Goal: Task Accomplishment & Management: Complete application form

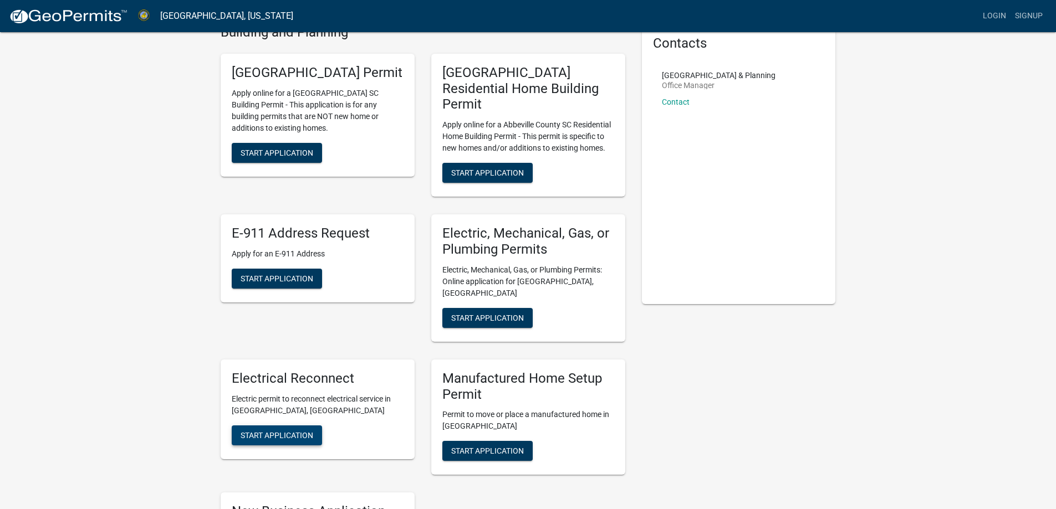
scroll to position [166, 0]
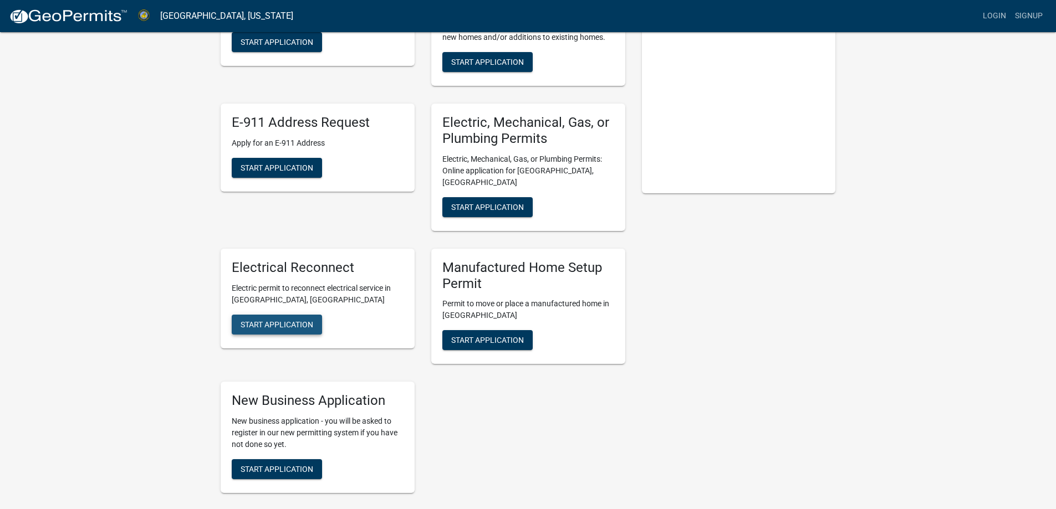
click at [272, 320] on span "Start Application" at bounding box center [276, 324] width 73 height 9
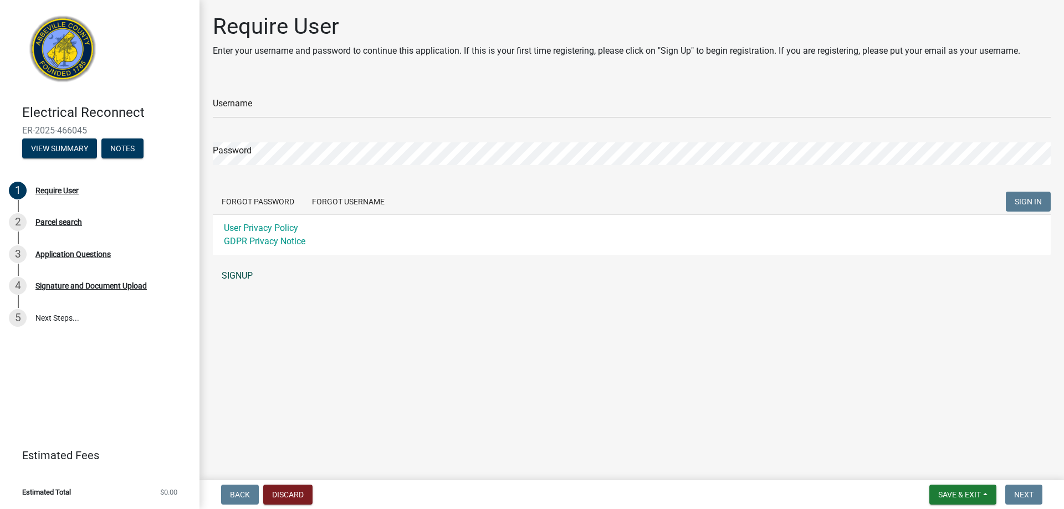
click at [241, 276] on link "SIGNUP" at bounding box center [632, 276] width 838 height 22
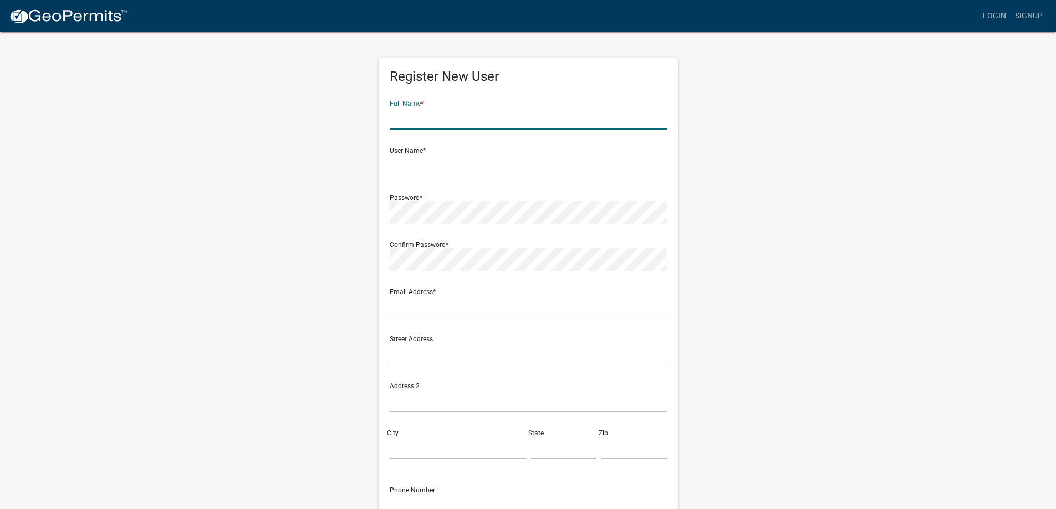
click at [450, 118] on input "text" at bounding box center [528, 118] width 277 height 23
type input "[PERSON_NAME]"
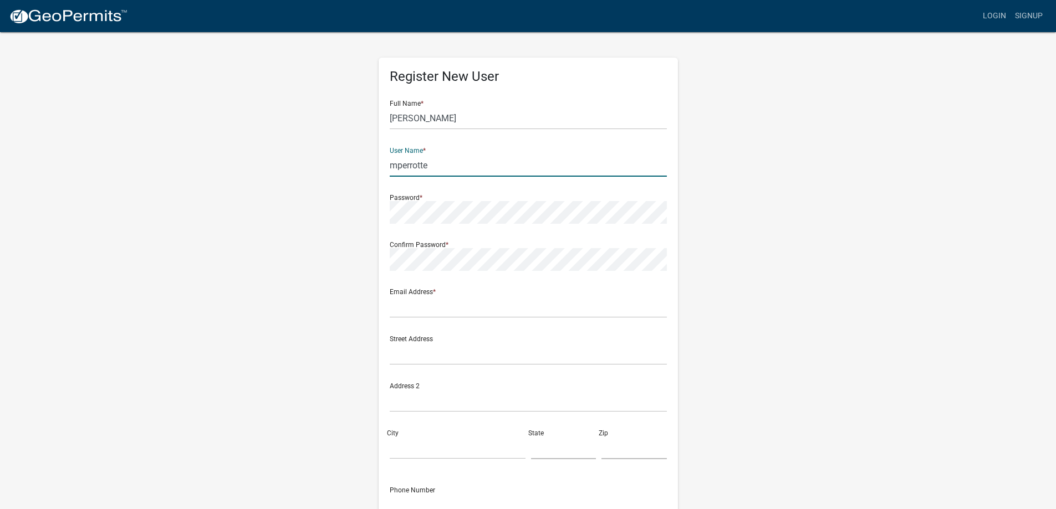
type input "mperrotte"
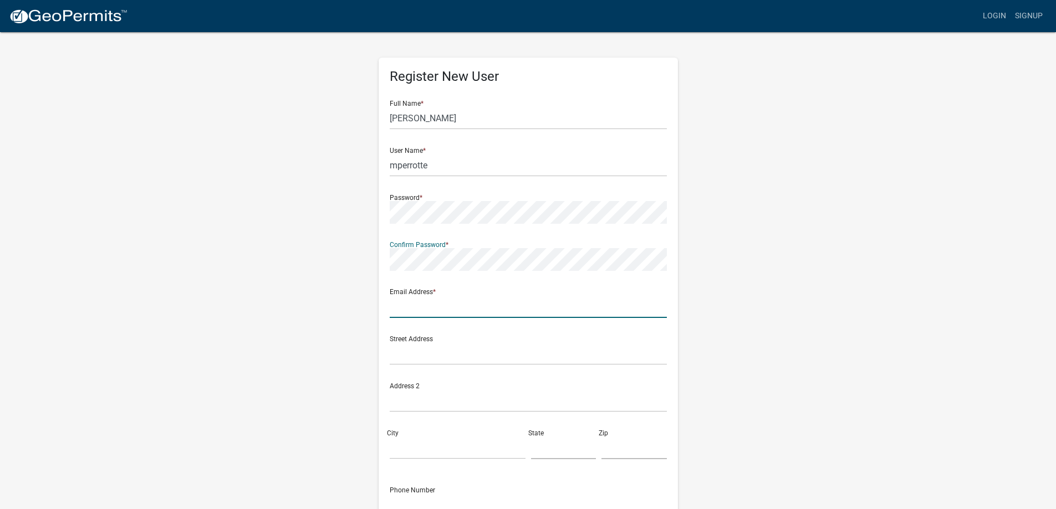
click at [410, 309] on input "text" at bounding box center [528, 306] width 277 height 23
type input "[EMAIL_ADDRESS][DOMAIN_NAME]"
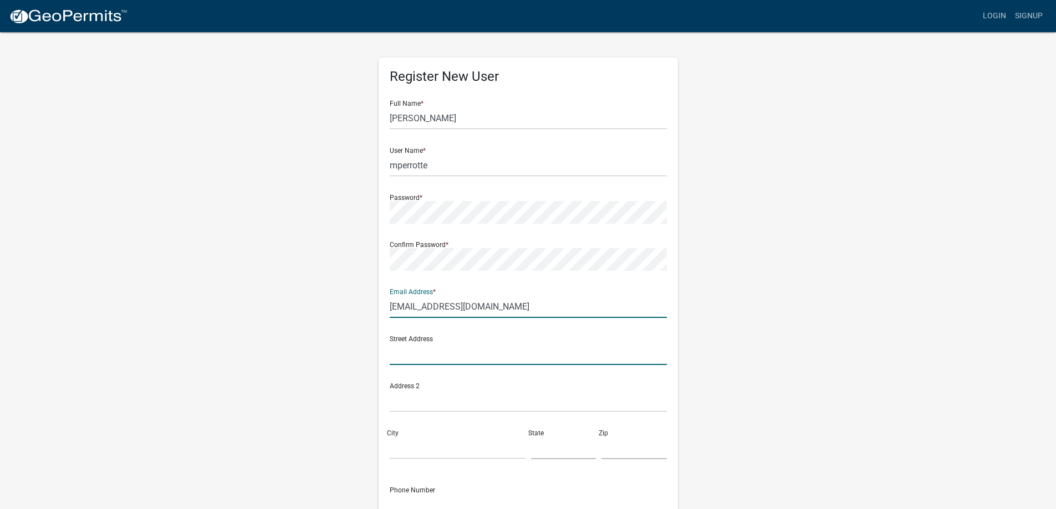
click at [425, 357] on input "text" at bounding box center [528, 353] width 277 height 23
type input "920 Hwy 814 N"
click at [401, 450] on input "City" at bounding box center [458, 448] width 136 height 23
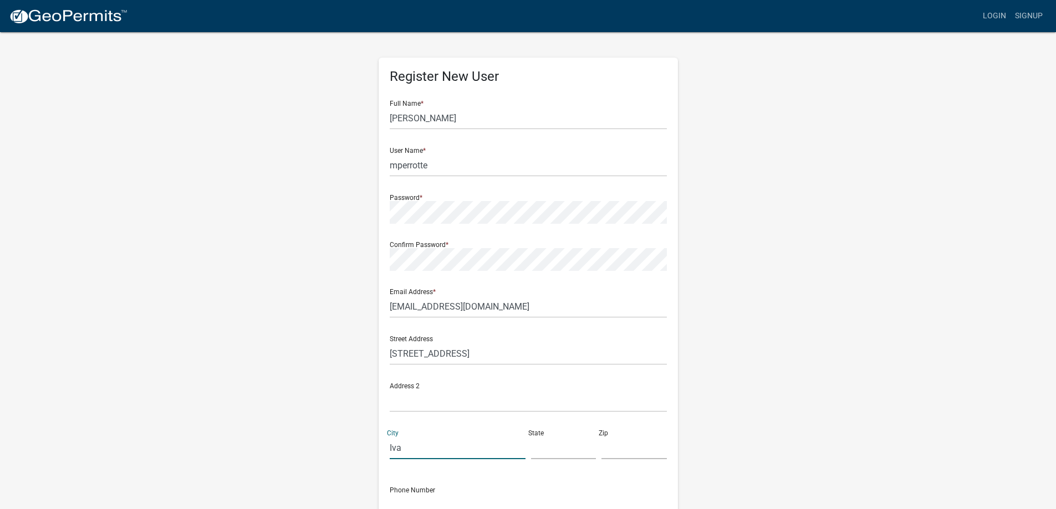
type input "Iva"
type input "SC"
type input "29655"
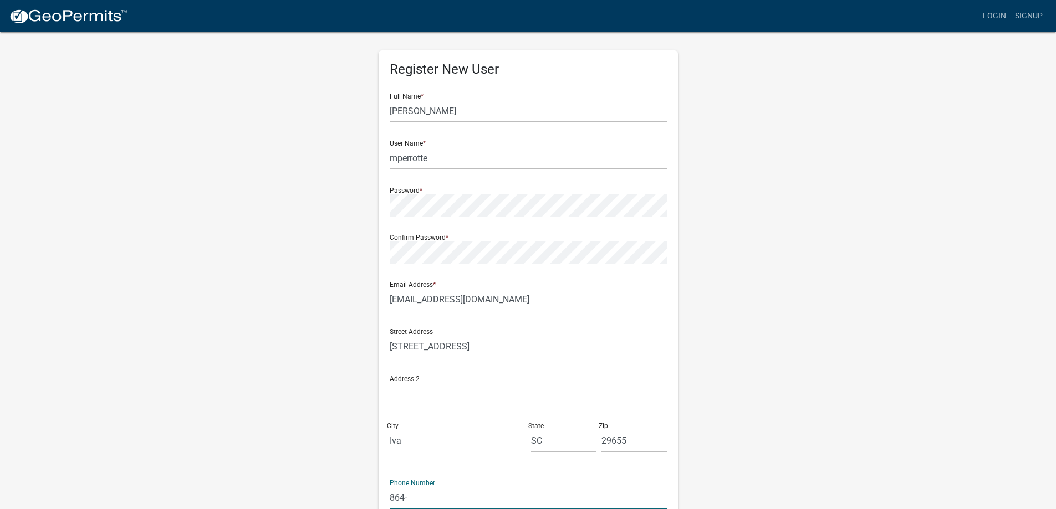
type input "8649341905"
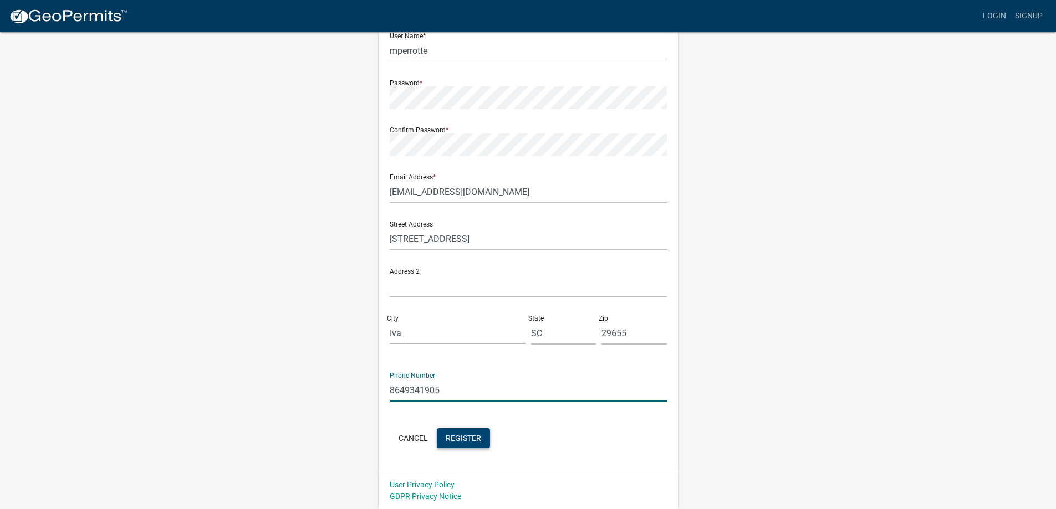
click at [463, 440] on span "Register" at bounding box center [462, 437] width 35 height 9
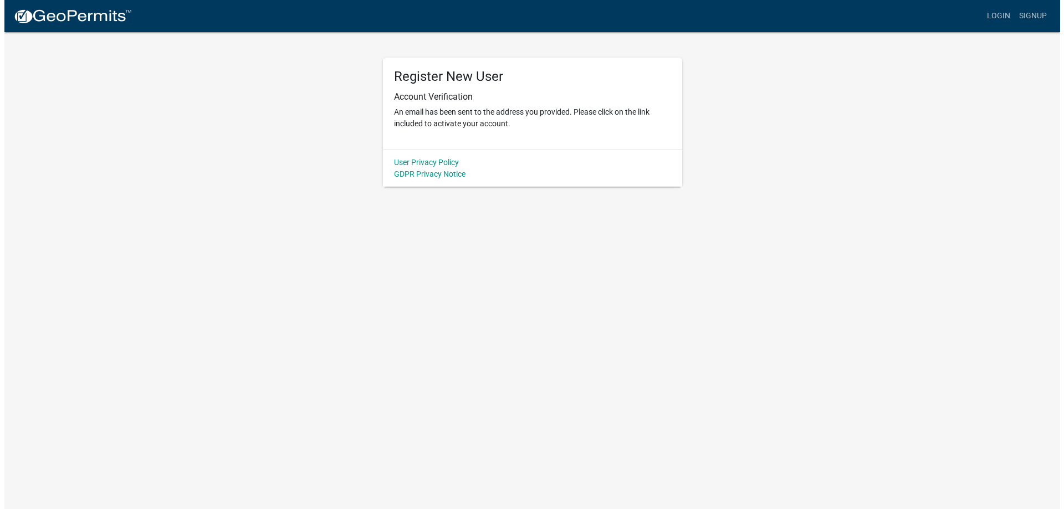
scroll to position [0, 0]
click at [64, 16] on img at bounding box center [68, 16] width 119 height 17
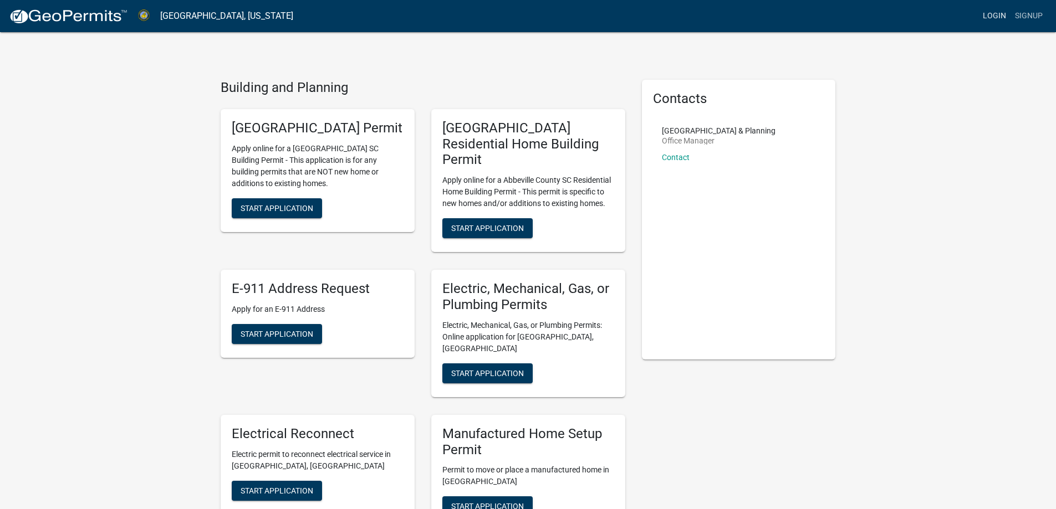
click at [998, 13] on link "Login" at bounding box center [994, 16] width 32 height 21
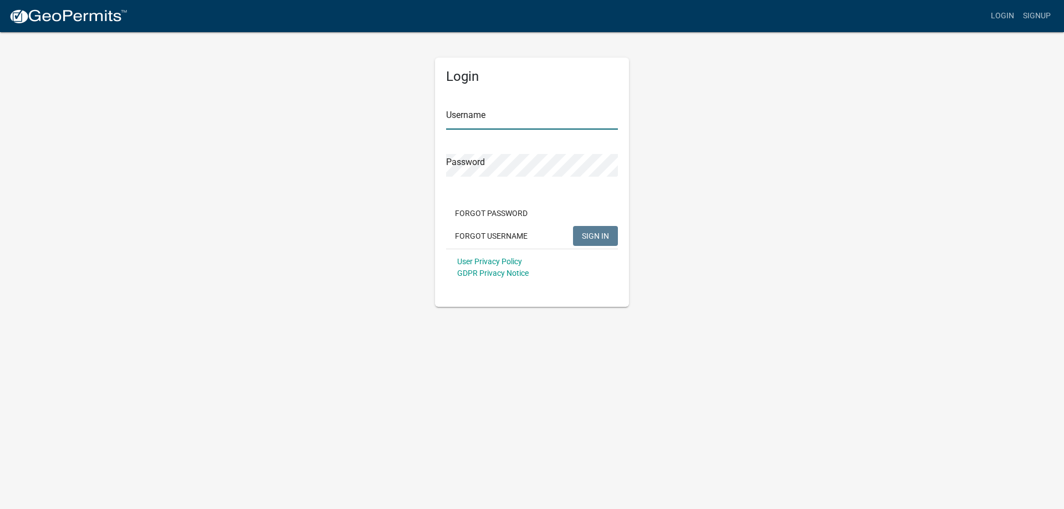
click at [491, 120] on input "Username" at bounding box center [532, 118] width 172 height 23
type input "mperrotte"
click at [590, 238] on span "SIGN IN" at bounding box center [595, 235] width 27 height 9
click at [605, 236] on span "SIGN IN" at bounding box center [595, 235] width 27 height 9
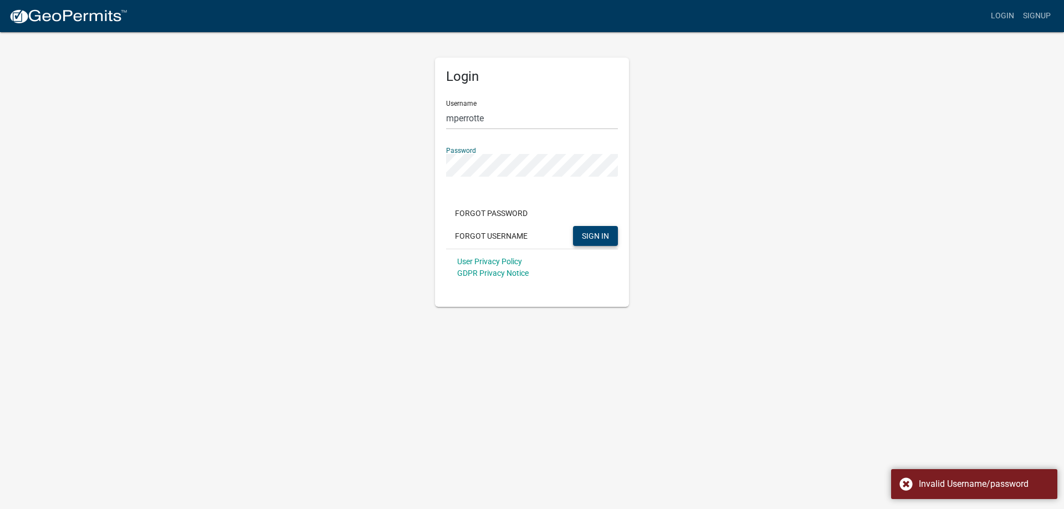
click at [320, 176] on div "Login Username mperrotte Password Forgot Password Forgot Username SIGN IN User …" at bounding box center [532, 169] width 632 height 276
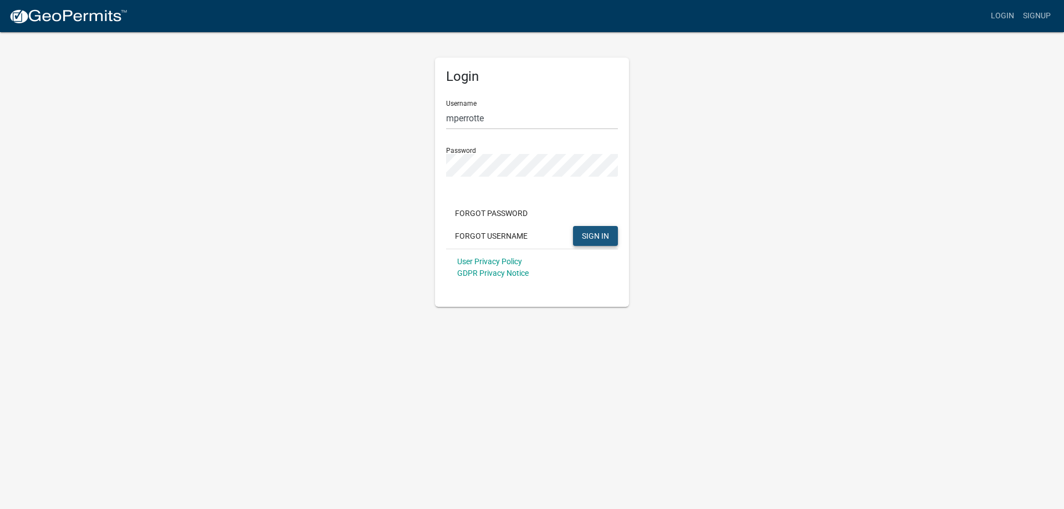
click at [593, 233] on span "SIGN IN" at bounding box center [595, 235] width 27 height 9
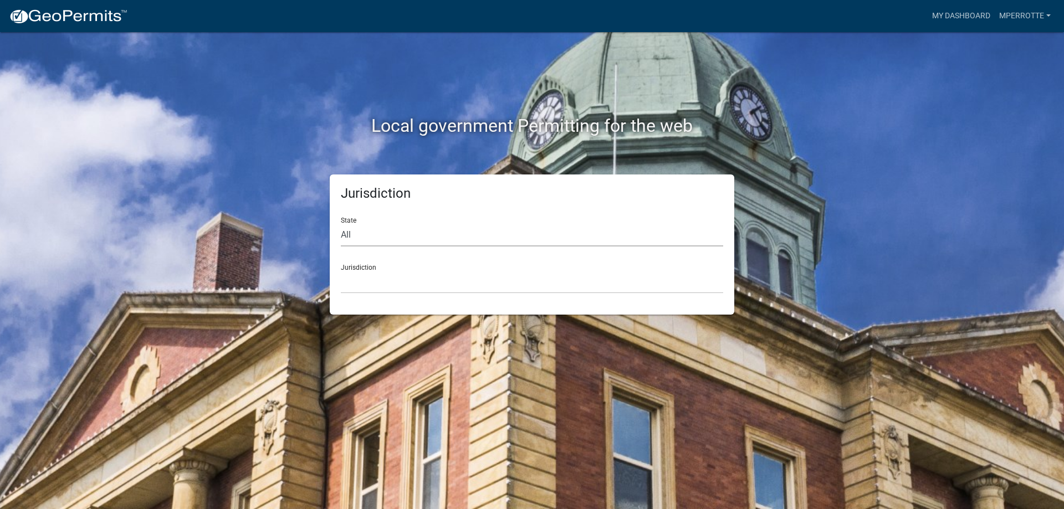
click at [366, 234] on select "All [US_STATE] [US_STATE] [US_STATE] [US_STATE] [US_STATE] [US_STATE] [US_STATE…" at bounding box center [532, 235] width 382 height 23
select select "[US_STATE]"
click at [341, 224] on select "All [US_STATE] [US_STATE] [US_STATE] [US_STATE] [US_STATE] [US_STATE] [US_STATE…" at bounding box center [532, 235] width 382 height 23
click at [383, 286] on select "[GEOGRAPHIC_DATA], [US_STATE] [GEOGRAPHIC_DATA], [US_STATE]" at bounding box center [532, 282] width 382 height 23
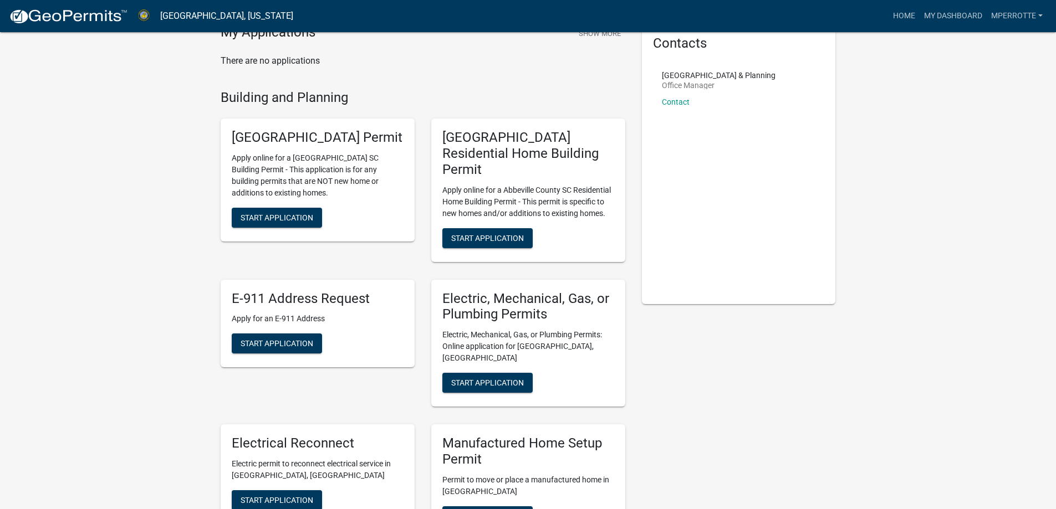
scroll to position [111, 0]
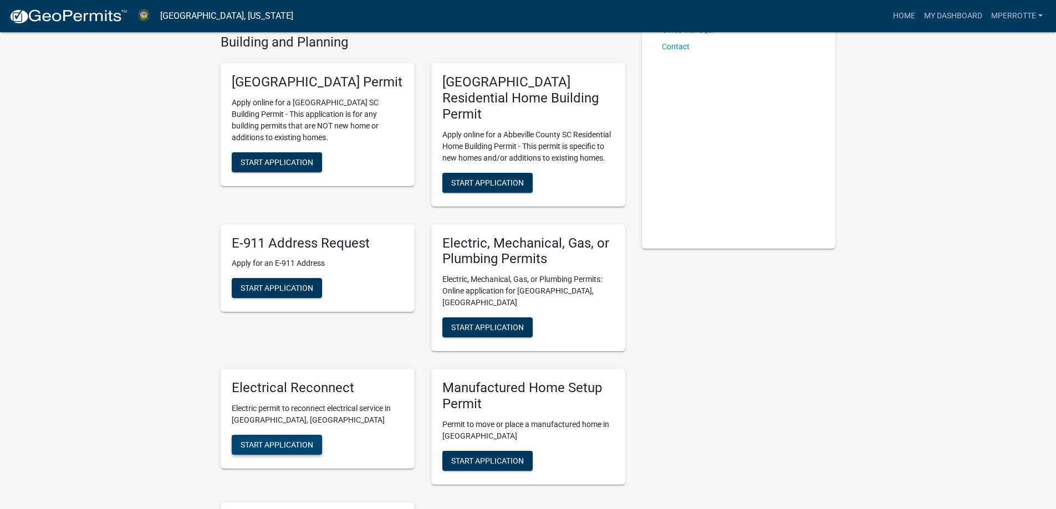
click at [280, 441] on span "Start Application" at bounding box center [276, 445] width 73 height 9
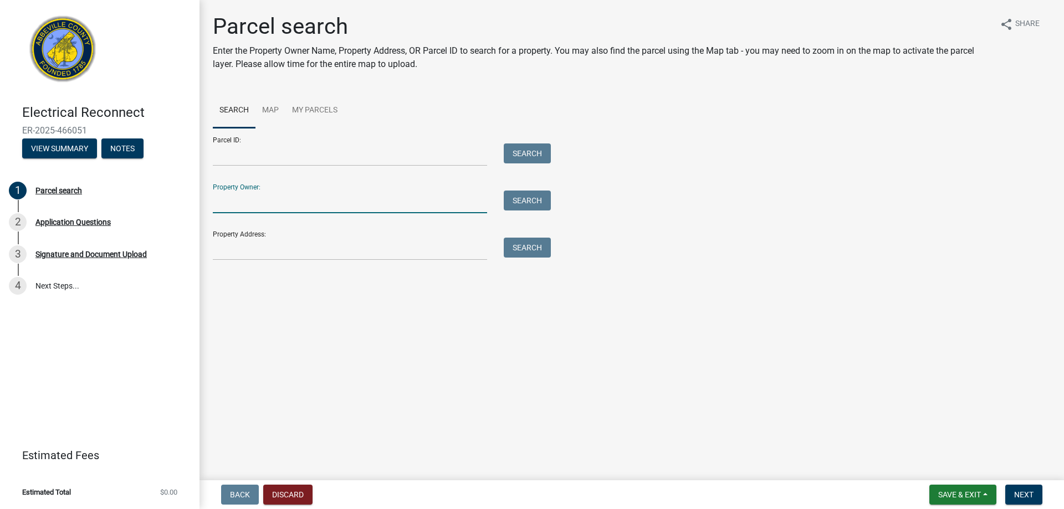
click at [240, 206] on input "Property Owner:" at bounding box center [350, 202] width 274 height 23
type input "[PERSON_NAME]"
click at [535, 203] on button "Search" at bounding box center [527, 201] width 47 height 20
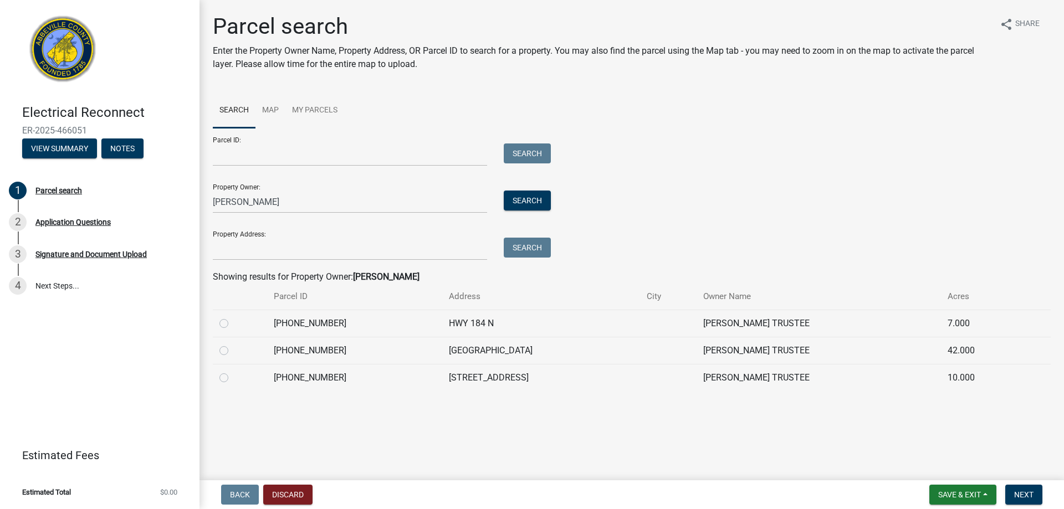
click at [233, 371] on label at bounding box center [233, 371] width 0 height 0
click at [233, 377] on input "radio" at bounding box center [236, 374] width 7 height 7
radio input "true"
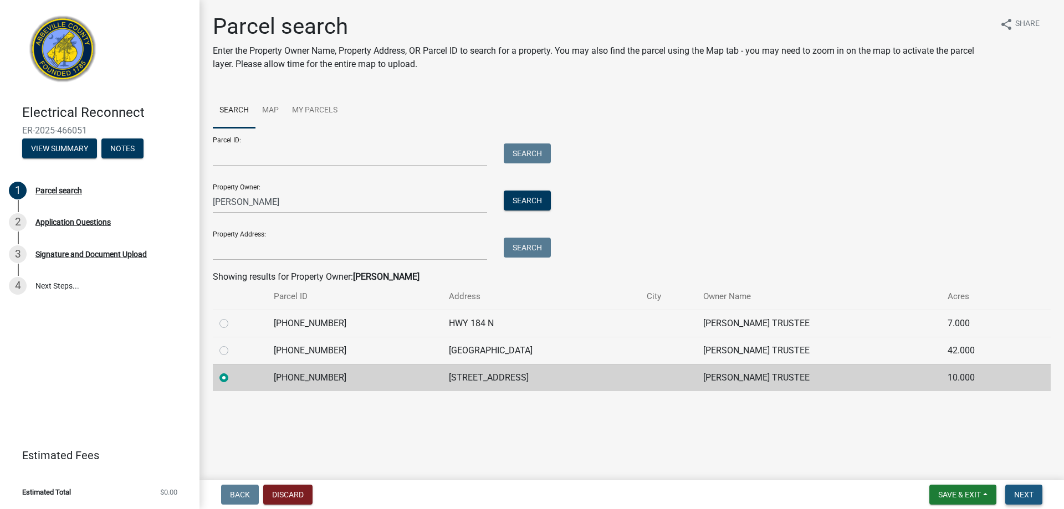
click at [1018, 494] on span "Next" at bounding box center [1023, 494] width 19 height 9
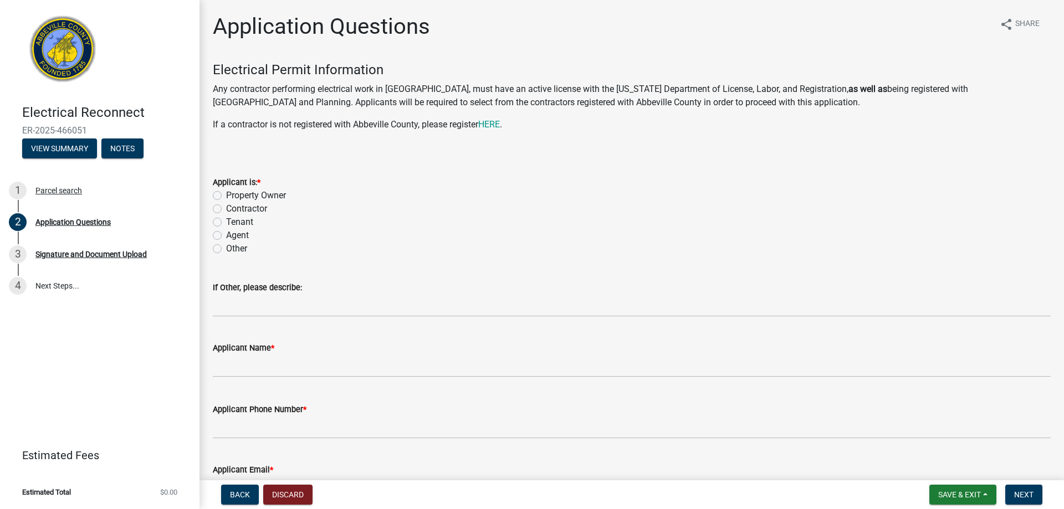
drag, startPoint x: 215, startPoint y: 194, endPoint x: 248, endPoint y: 223, distance: 43.6
click at [226, 194] on label "Property Owner" at bounding box center [256, 195] width 60 height 13
click at [226, 194] on input "Property Owner" at bounding box center [229, 192] width 7 height 7
radio input "true"
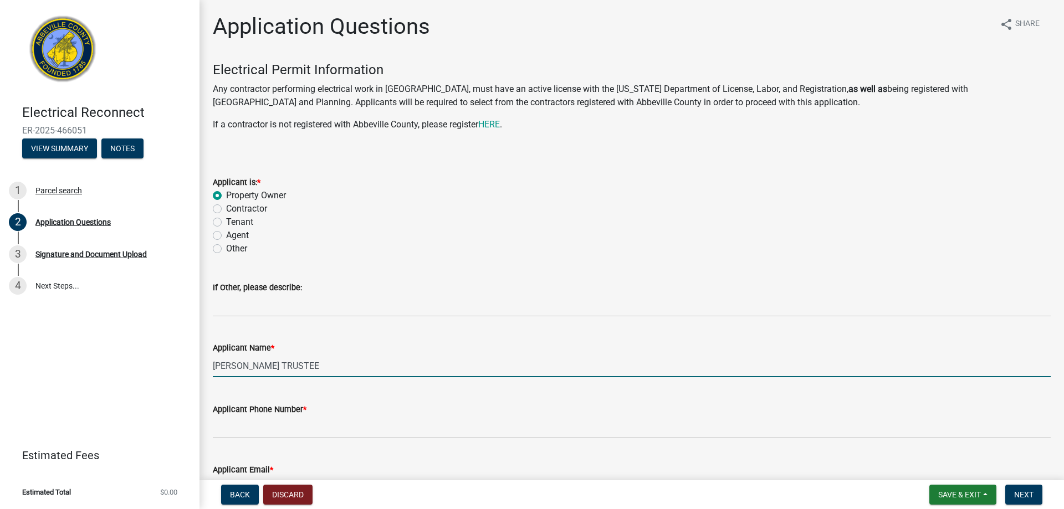
drag, startPoint x: 328, startPoint y: 366, endPoint x: 178, endPoint y: 383, distance: 151.1
click at [178, 383] on div "Electrical Reconnect ER-2025-466051 View Summary Notes 1 Parcel search 2 Applic…" at bounding box center [532, 254] width 1064 height 509
type input "P"
type input "[PERSON_NAME]"
click at [226, 247] on label "Other" at bounding box center [236, 248] width 21 height 13
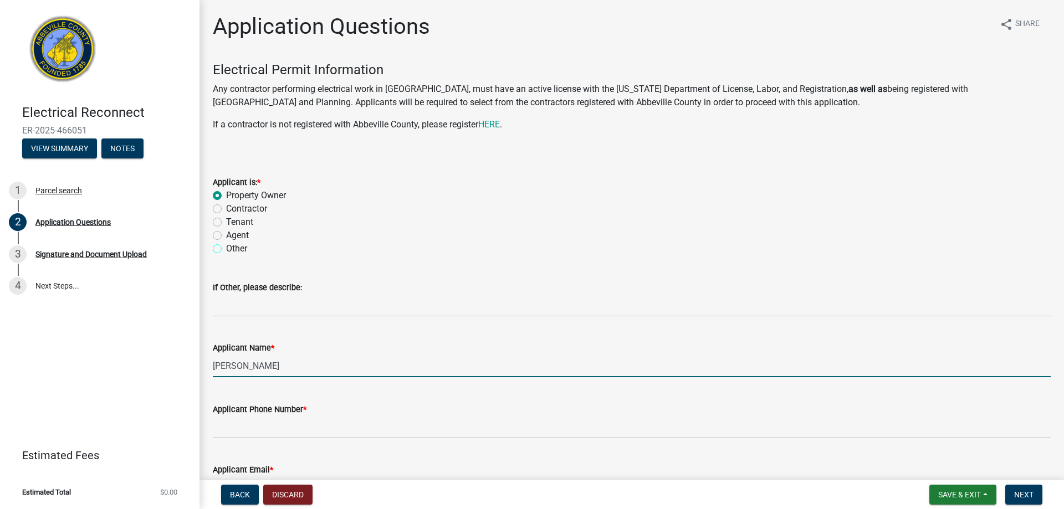
click at [226, 247] on input "Other" at bounding box center [229, 245] width 7 height 7
radio input "true"
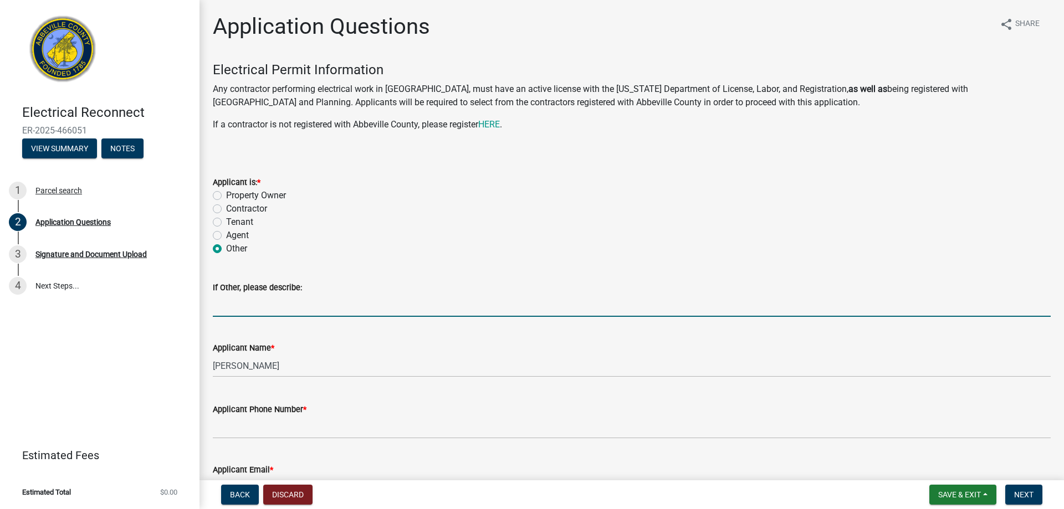
click at [263, 306] on input "If Other, please describe:" at bounding box center [632, 305] width 838 height 23
type input "Buyer thru [PERSON_NAME] Trustee for [PERSON_NAME] Family Trust"
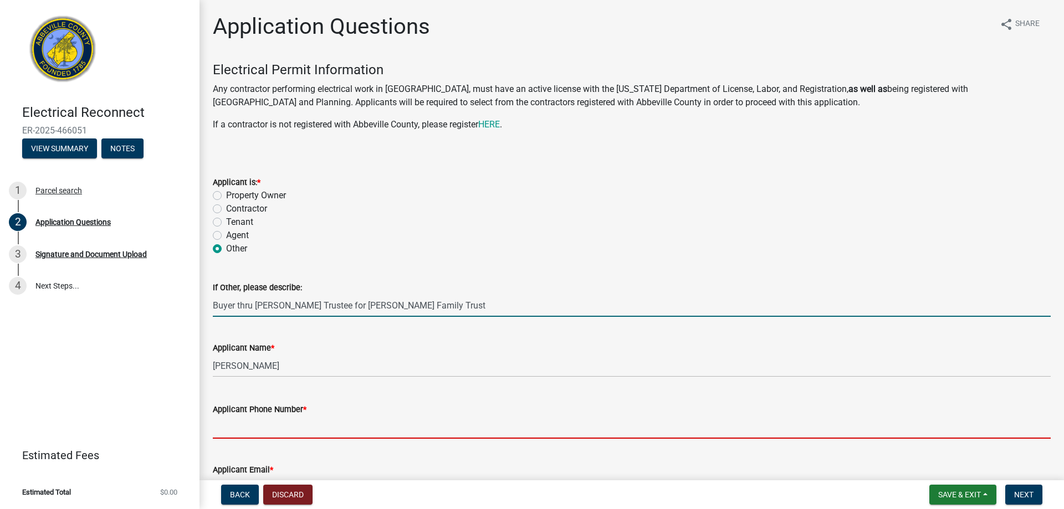
click at [242, 428] on input "Applicant Phone Number *" at bounding box center [632, 427] width 838 height 23
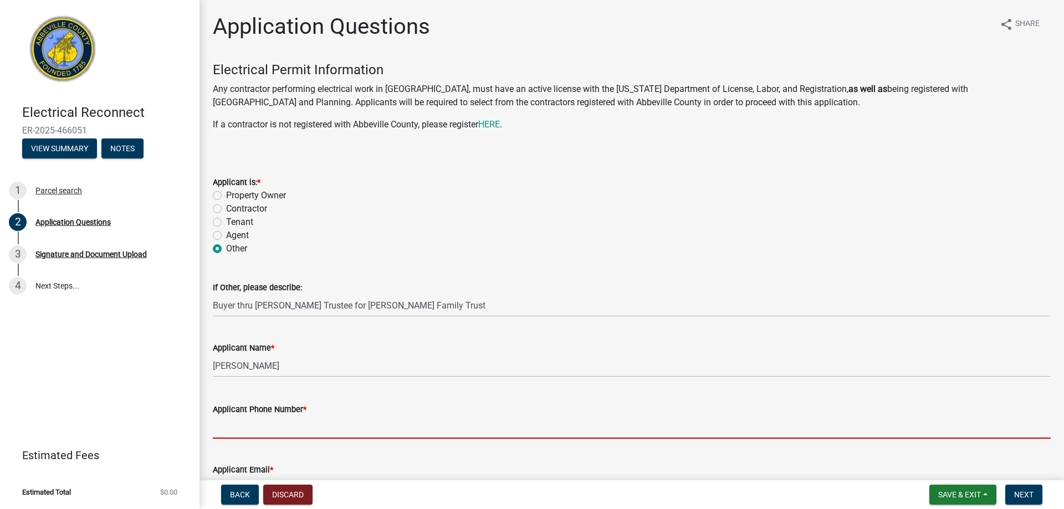
type input "8649341905"
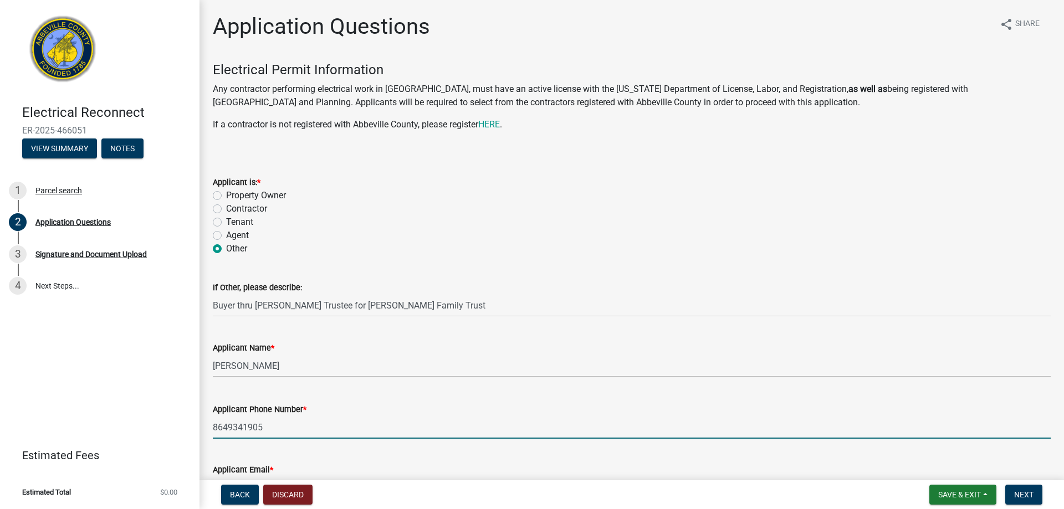
scroll to position [166, 0]
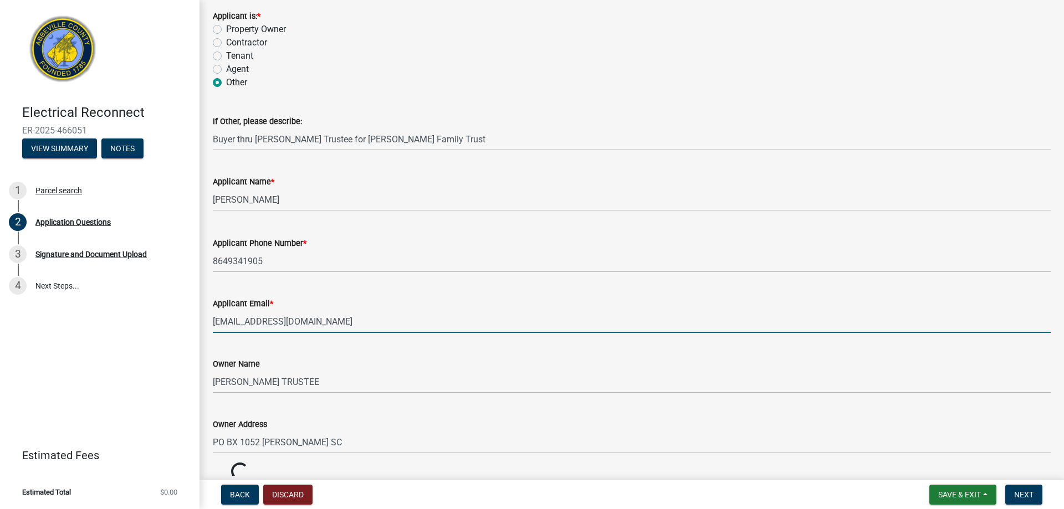
drag, startPoint x: 317, startPoint y: 321, endPoint x: 123, endPoint y: 330, distance: 194.1
click at [123, 330] on div "Electrical Reconnect ER-2025-466051 View Summary Notes 1 Parcel search 2 Applic…" at bounding box center [532, 254] width 1064 height 509
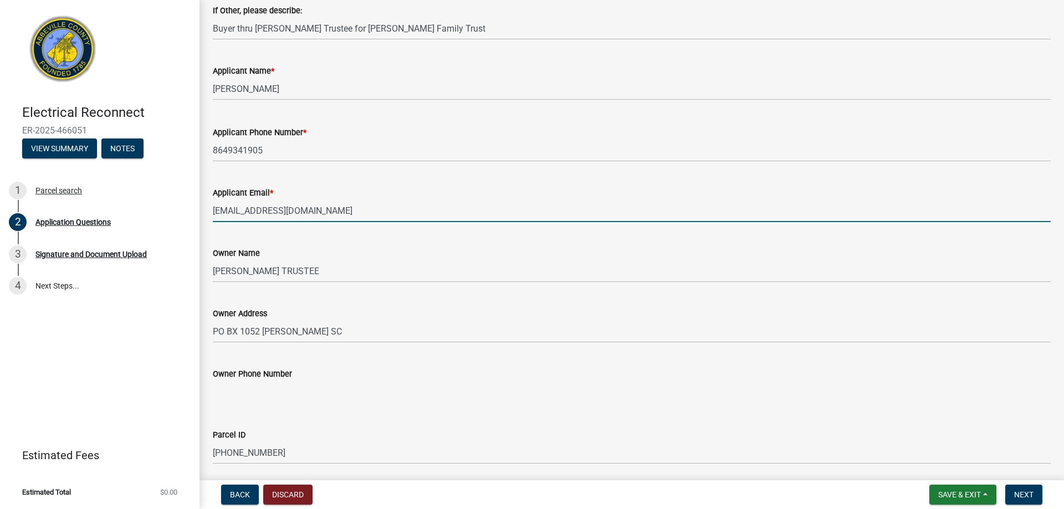
type input "[EMAIL_ADDRESS][DOMAIN_NAME]"
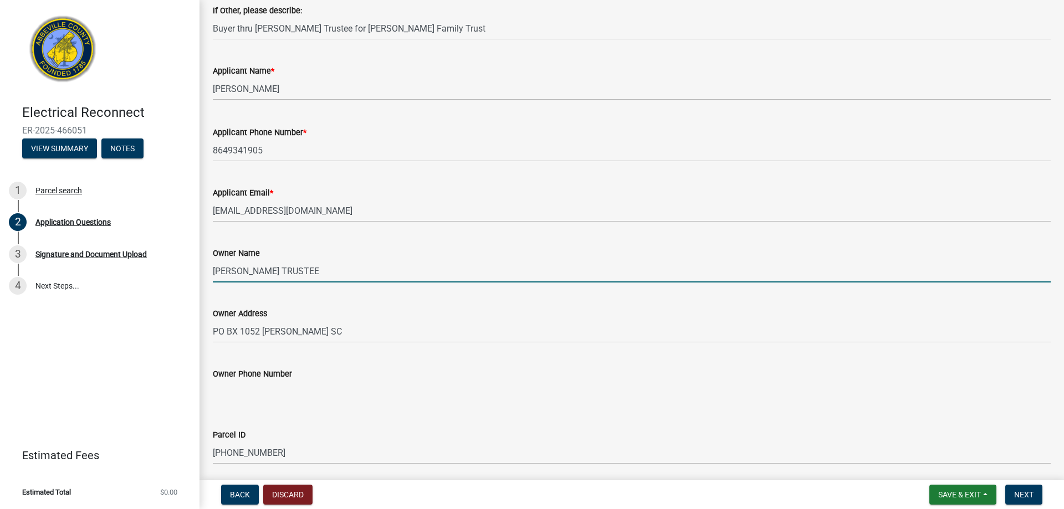
click at [345, 271] on input "[PERSON_NAME] TRUSTEE" at bounding box center [632, 271] width 838 height 23
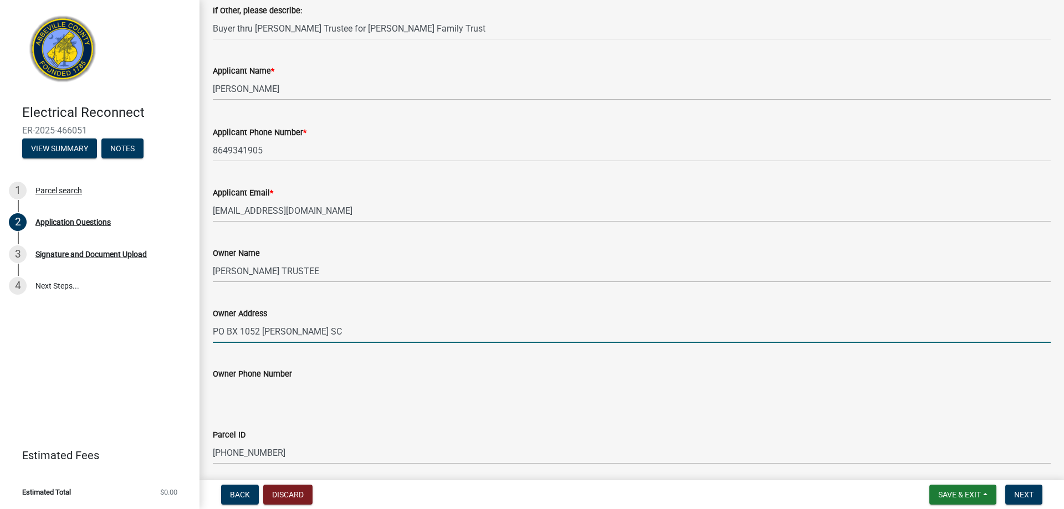
drag, startPoint x: 320, startPoint y: 334, endPoint x: 154, endPoint y: 336, distance: 166.2
click at [154, 336] on div "Electrical Reconnect ER-2025-466051 View Summary Notes 1 Parcel search 2 Applic…" at bounding box center [532, 254] width 1064 height 509
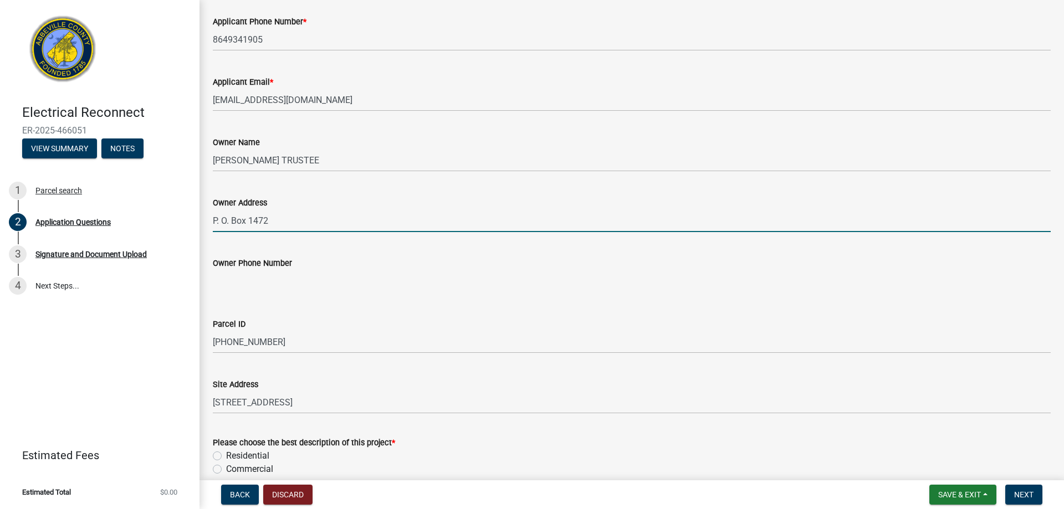
scroll to position [499, 0]
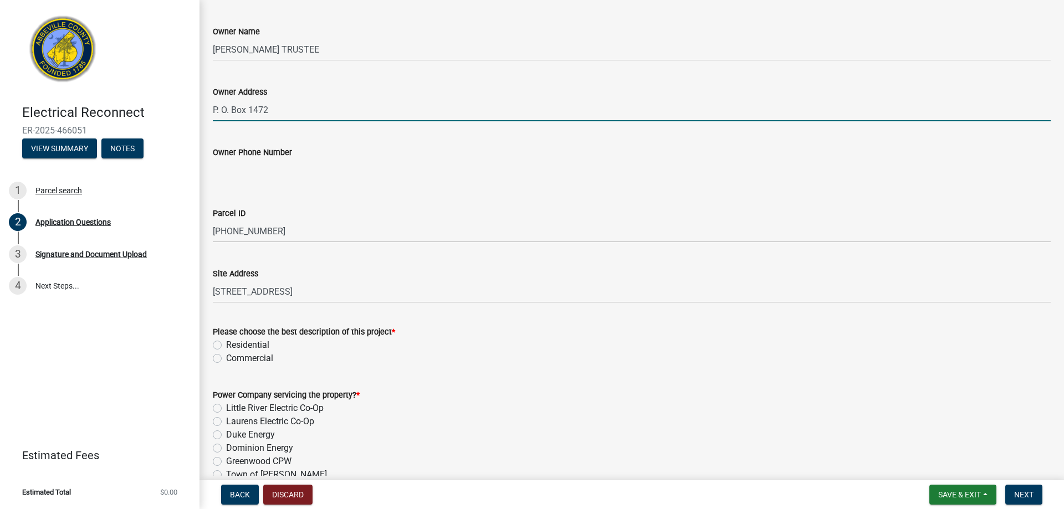
type input "P. O. Box 1472"
click at [226, 345] on label "Residential" at bounding box center [247, 345] width 43 height 13
click at [226, 345] on input "Residential" at bounding box center [229, 342] width 7 height 7
radio input "true"
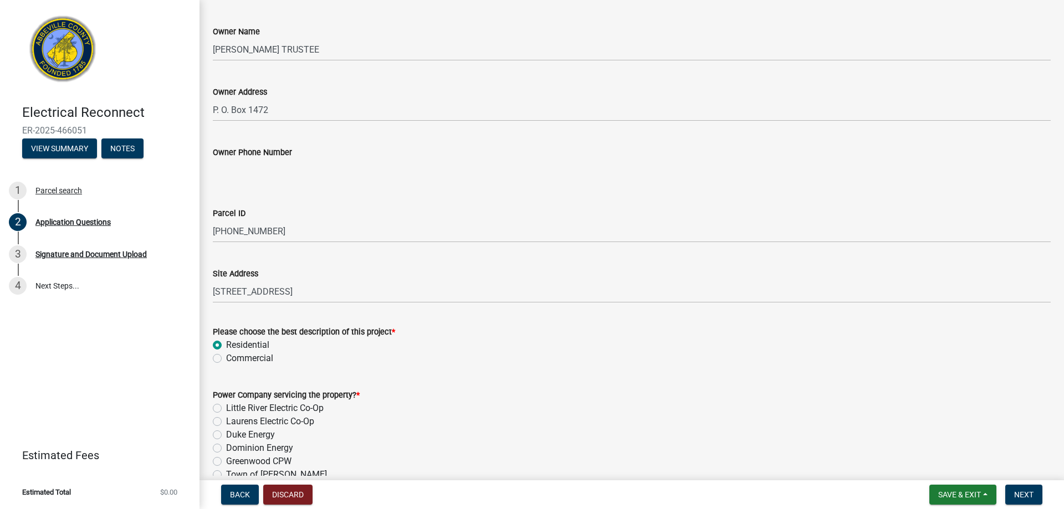
scroll to position [571, 0]
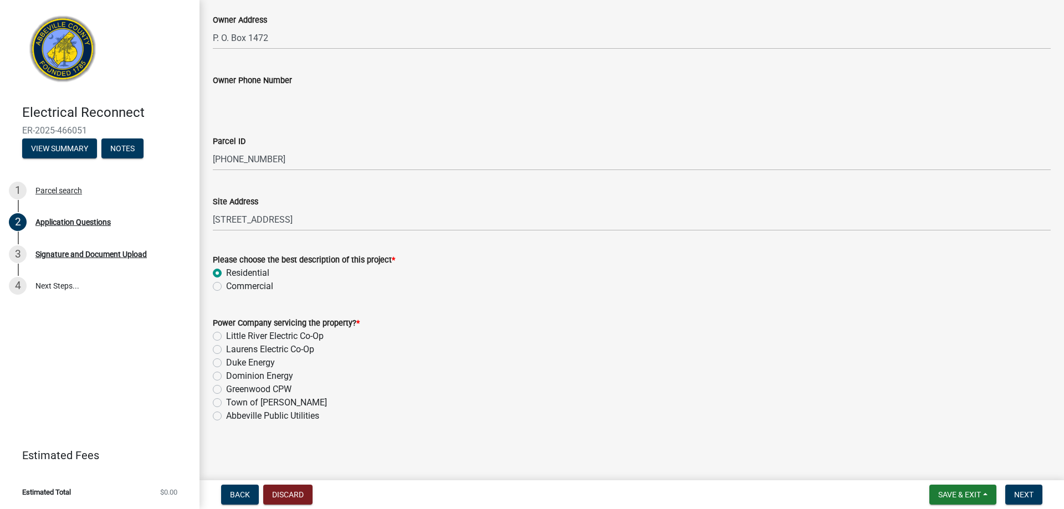
click at [226, 336] on label "Little River Electric Co-Op" at bounding box center [275, 336] width 98 height 13
click at [226, 336] on input "Little River Electric Co-Op" at bounding box center [229, 333] width 7 height 7
radio input "true"
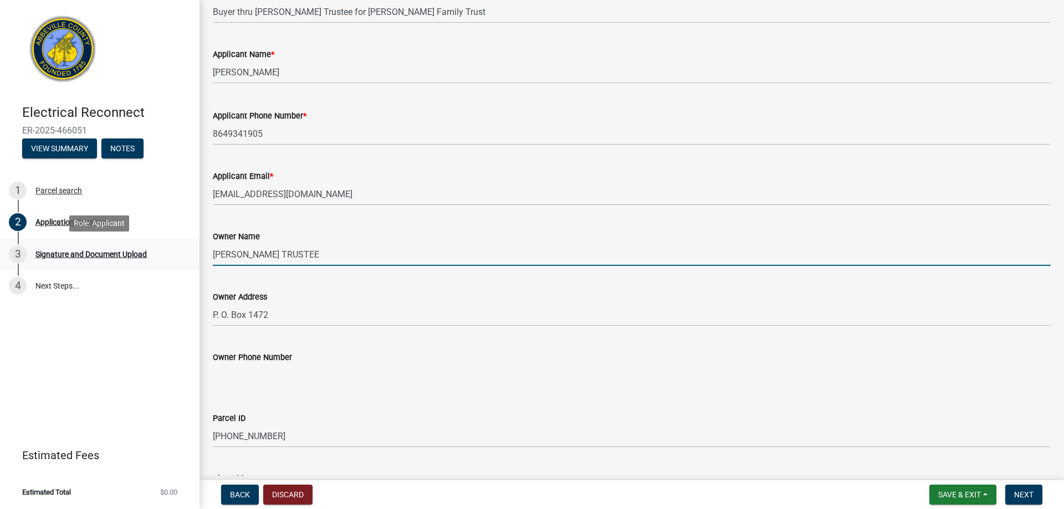
drag, startPoint x: 313, startPoint y: 254, endPoint x: 165, endPoint y: 257, distance: 148.5
click at [161, 256] on div "Electrical Reconnect ER-2025-466051 View Summary Notes 1 Parcel search 2 Applic…" at bounding box center [532, 254] width 1064 height 509
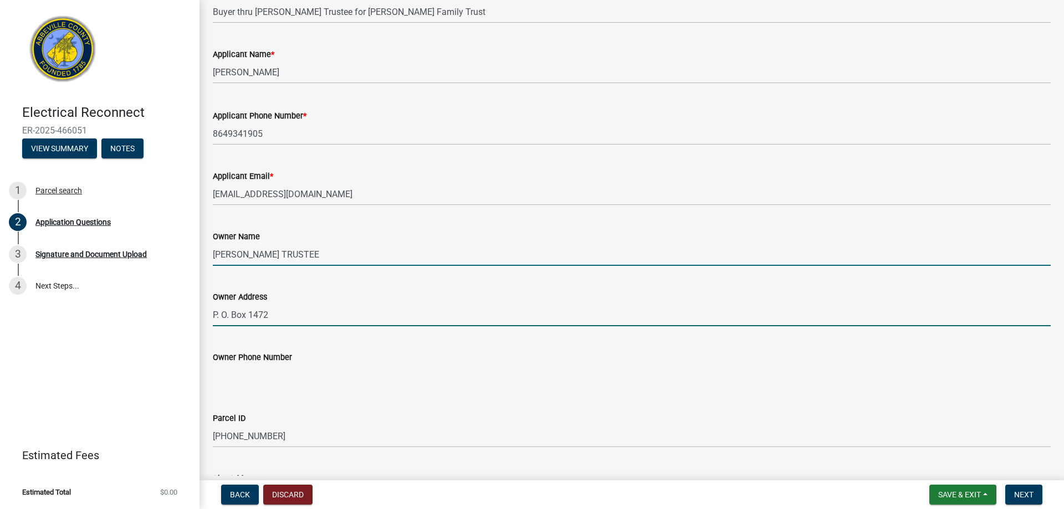
click at [283, 313] on input "P. O. Box 1472" at bounding box center [632, 315] width 838 height 23
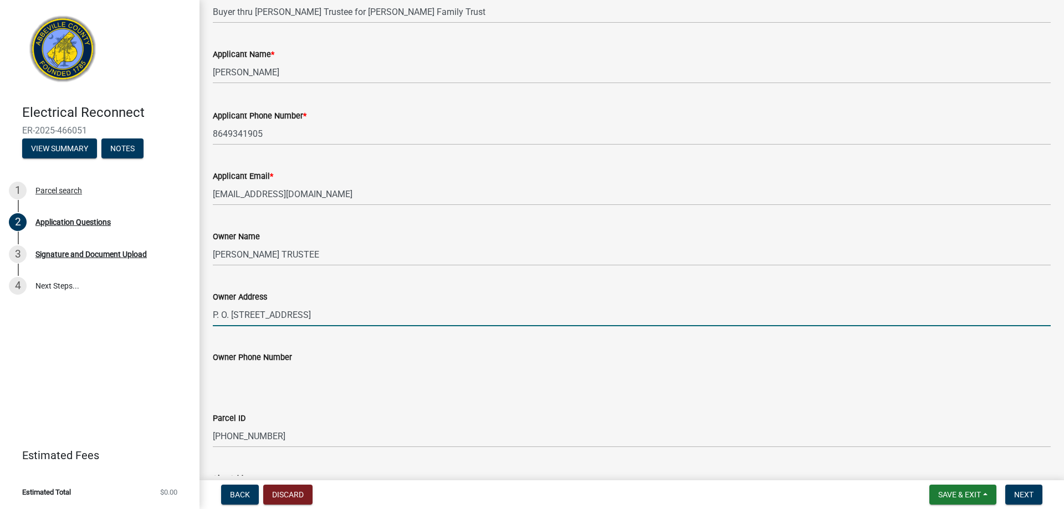
type input "P. O. [STREET_ADDRESS]"
click at [231, 369] on input "Owner Phone Number" at bounding box center [632, 375] width 838 height 22
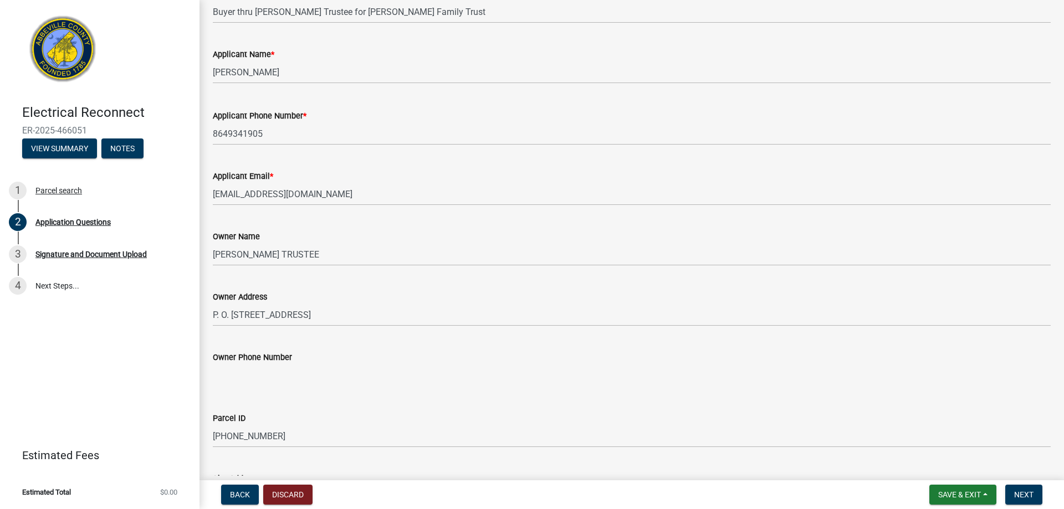
click at [234, 371] on input "Owner Phone Number" at bounding box center [632, 375] width 838 height 22
click at [232, 373] on input "Owner Phone Number" at bounding box center [632, 375] width 838 height 22
click at [238, 367] on input "Owner Phone Number" at bounding box center [632, 375] width 838 height 22
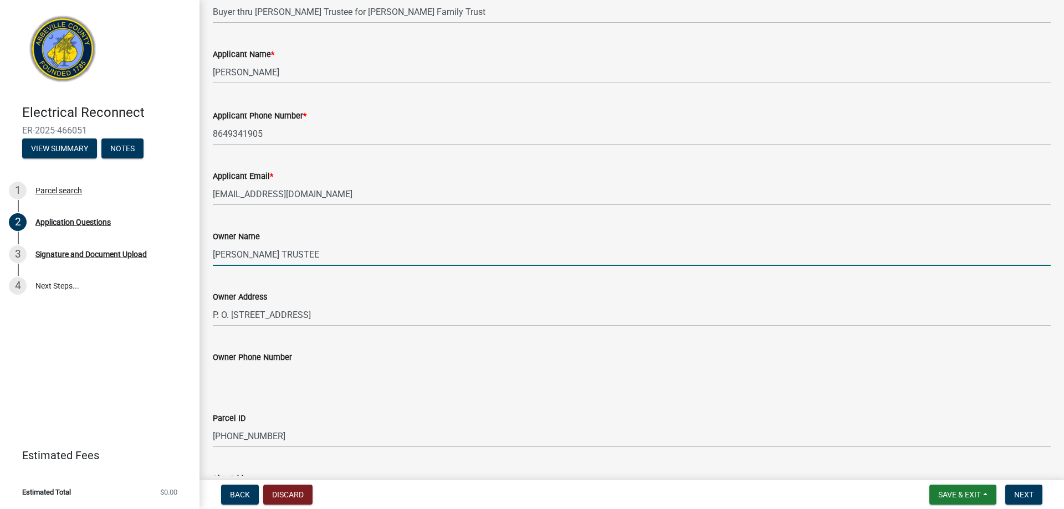
click at [338, 254] on input "[PERSON_NAME] TRUSTEE" at bounding box center [632, 254] width 838 height 23
type input "[PERSON_NAME] (Seller)"
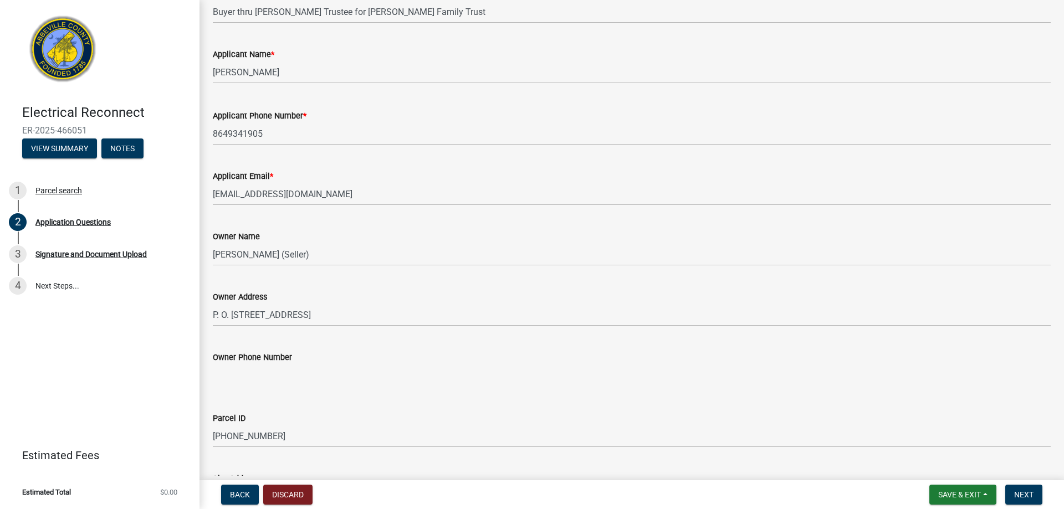
click at [246, 363] on div "Owner Phone Number" at bounding box center [632, 357] width 838 height 13
drag, startPoint x: 271, startPoint y: 359, endPoint x: 277, endPoint y: 359, distance: 6.1
click at [272, 359] on label "Owner Phone Number" at bounding box center [252, 358] width 79 height 8
click at [272, 364] on input "Owner Phone Number" at bounding box center [632, 375] width 838 height 22
drag, startPoint x: 279, startPoint y: 375, endPoint x: 254, endPoint y: 370, distance: 26.0
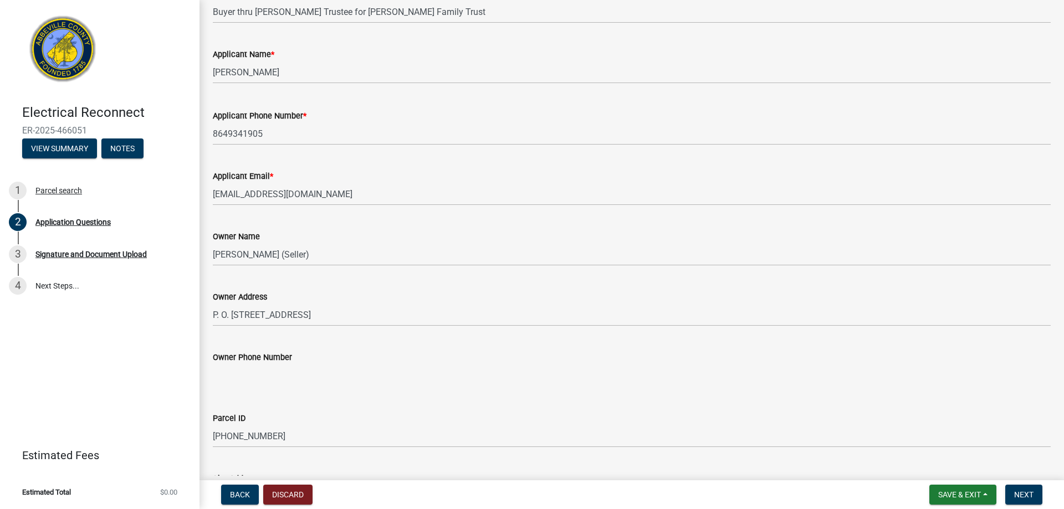
click at [254, 370] on input "Owner Phone Number" at bounding box center [632, 375] width 838 height 22
click at [227, 378] on input "Owner Phone Number" at bounding box center [632, 375] width 838 height 22
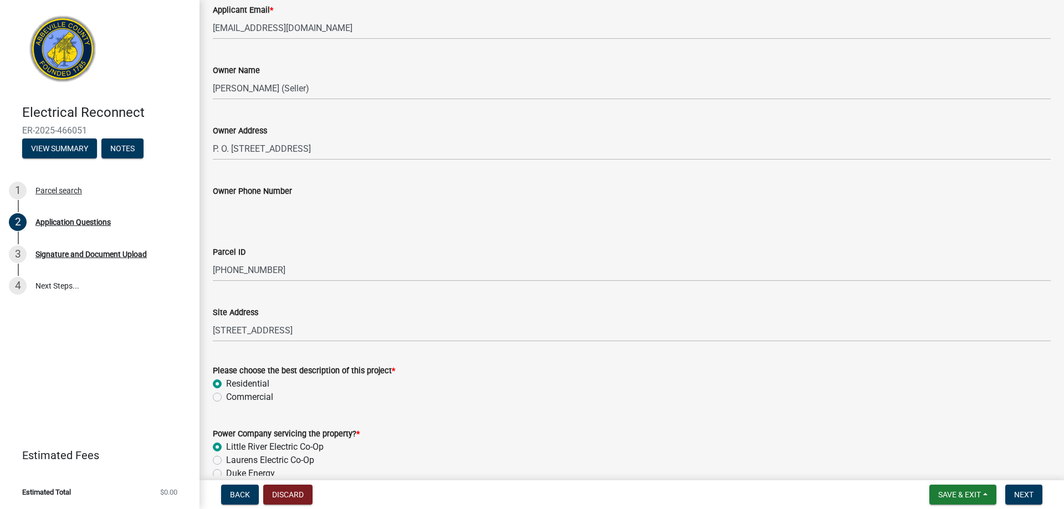
scroll to position [571, 0]
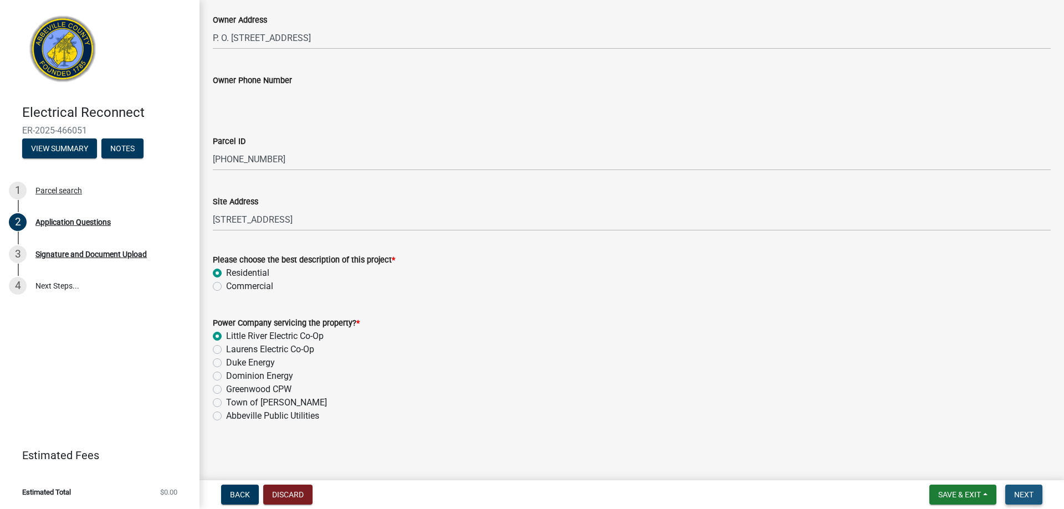
click at [1034, 490] on button "Next" at bounding box center [1023, 495] width 37 height 20
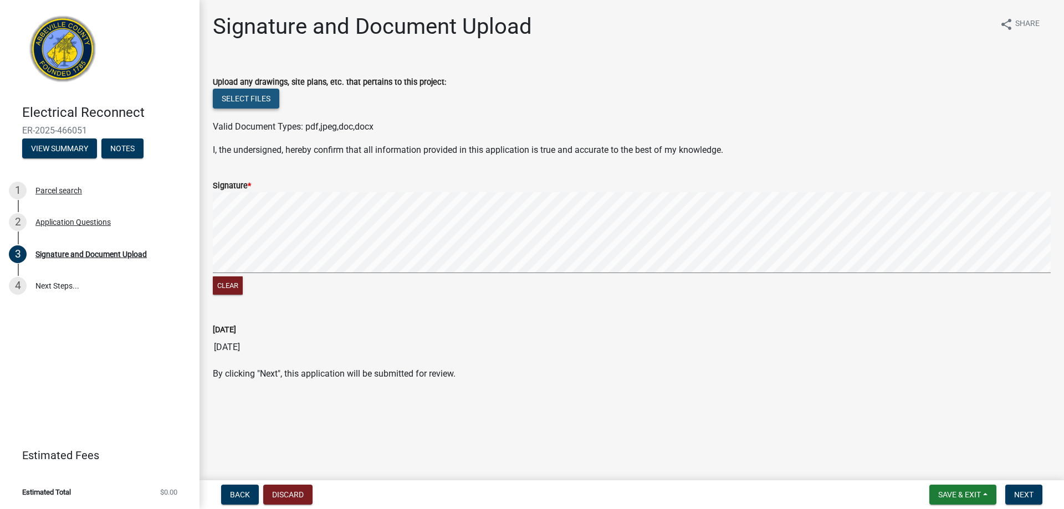
click at [262, 96] on button "Select files" at bounding box center [246, 99] width 66 height 20
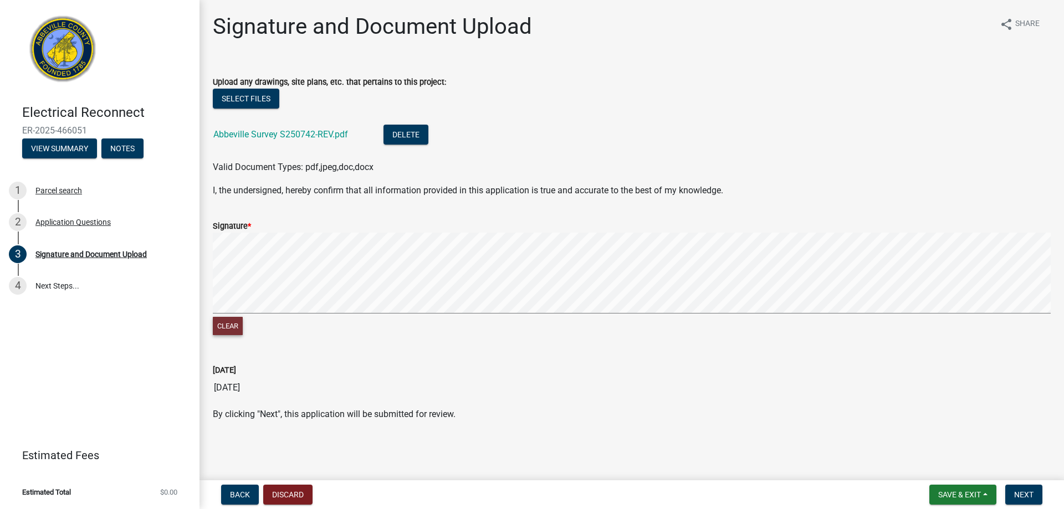
click at [228, 324] on button "Clear" at bounding box center [228, 326] width 30 height 18
click at [1030, 495] on span "Next" at bounding box center [1023, 494] width 19 height 9
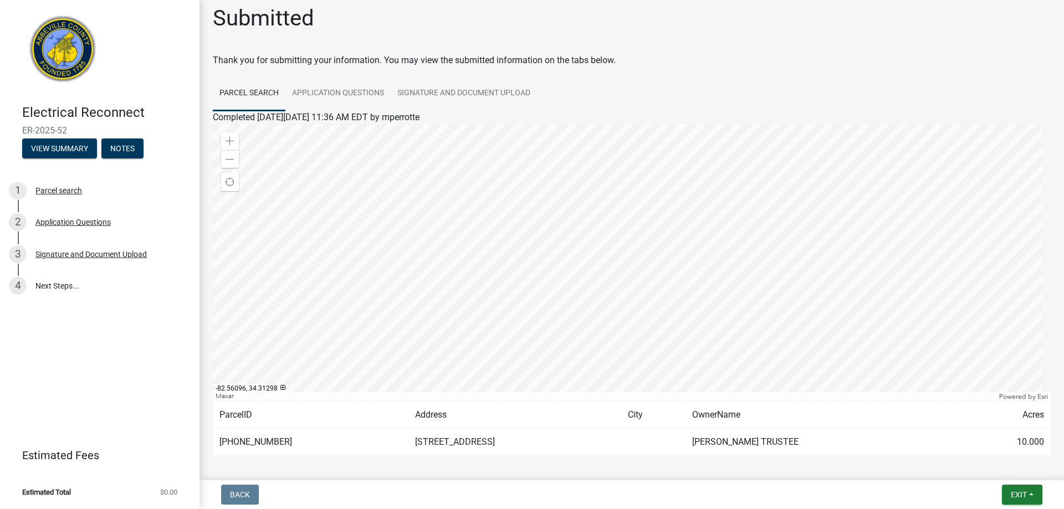
scroll to position [1, 0]
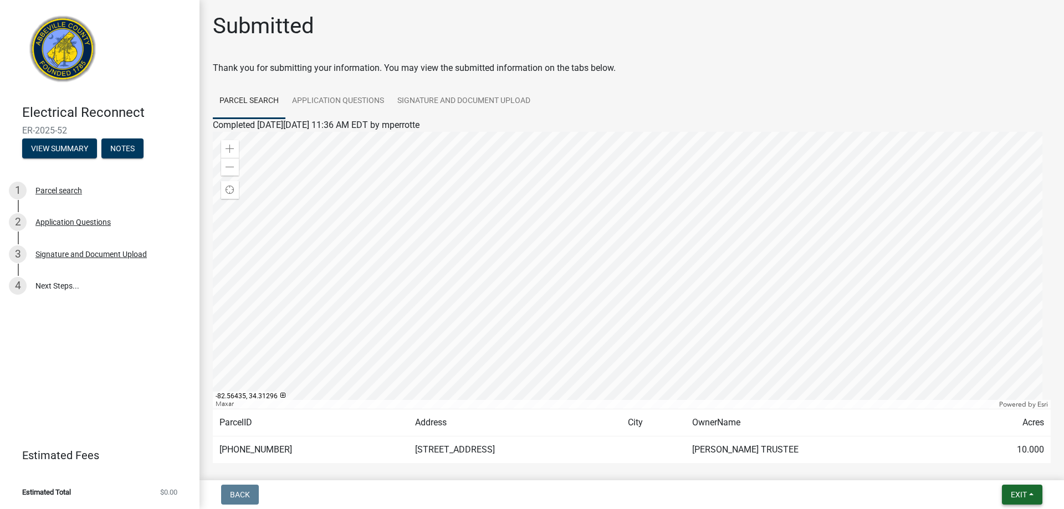
click at [1012, 489] on button "Exit" at bounding box center [1022, 495] width 40 height 20
click at [981, 463] on button "Save & Exit" at bounding box center [998, 466] width 89 height 27
